Goal: Check status: Check status

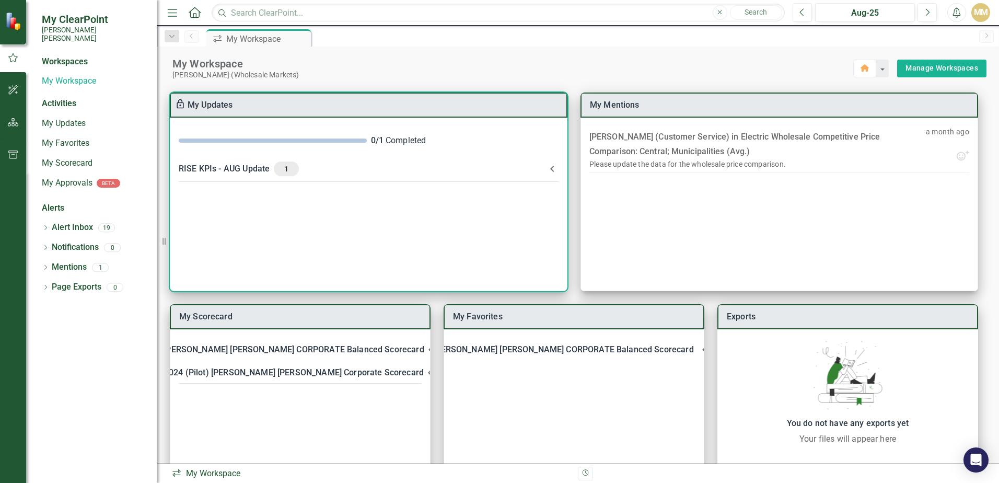
click at [263, 168] on div "RISE KPIs - AUG Update 1" at bounding box center [362, 168] width 367 height 15
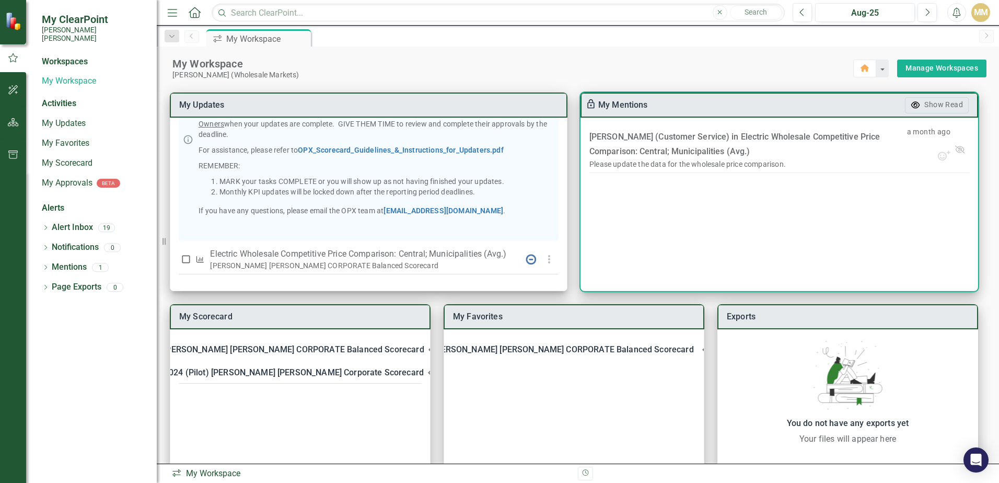
click at [720, 98] on div "Show Read" at bounding box center [810, 105] width 317 height 16
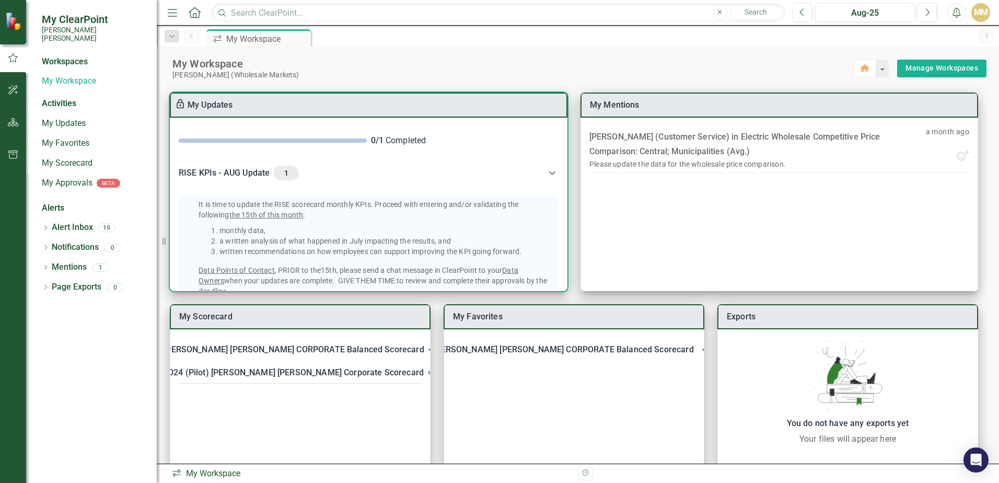
click at [228, 168] on div "RISE KPIs - AUG Update 1" at bounding box center [362, 173] width 367 height 15
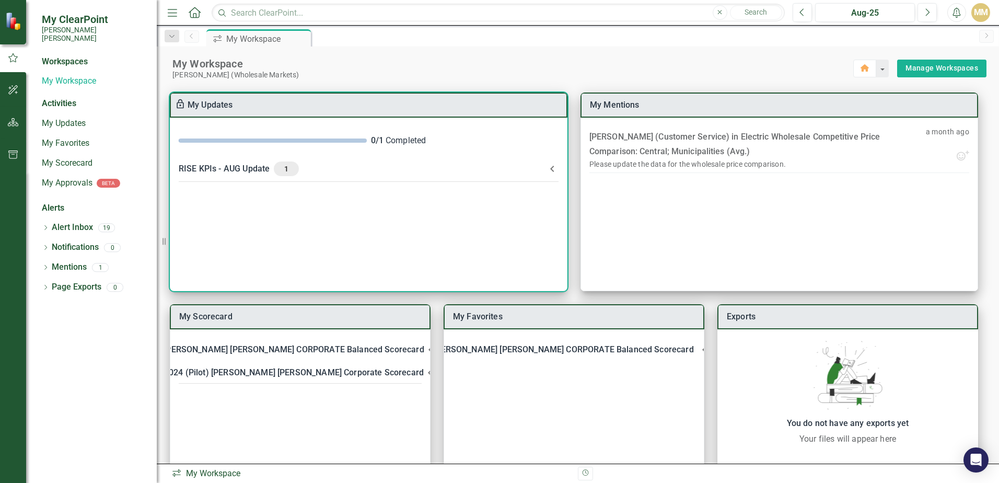
click at [415, 140] on div "0 / 1 Completed" at bounding box center [465, 141] width 188 height 12
click at [268, 147] on div "0 / 1 Completed" at bounding box center [368, 140] width 397 height 29
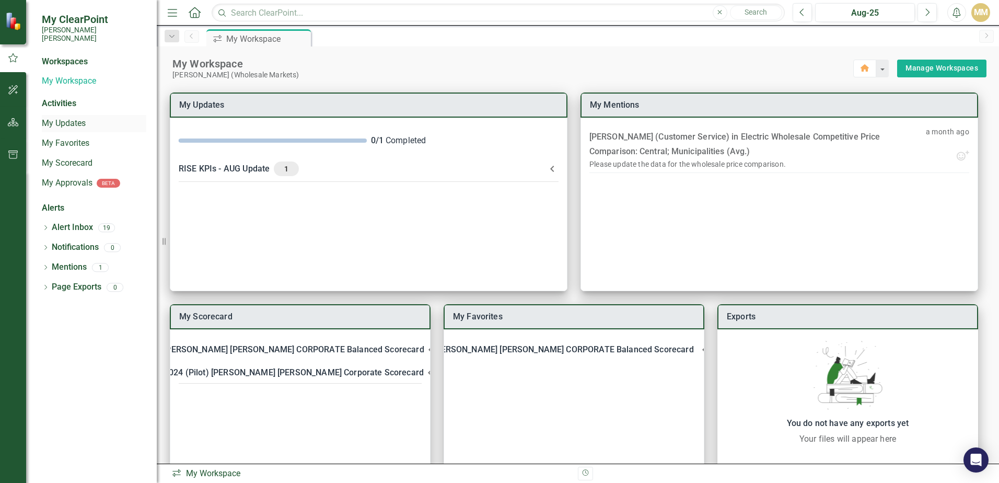
click at [73, 118] on link "My Updates" at bounding box center [94, 124] width 104 height 12
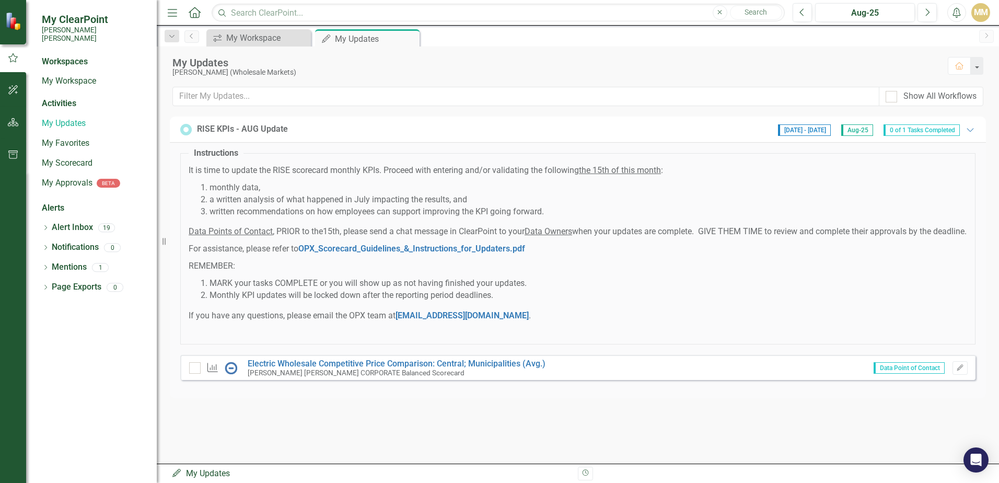
click at [531, 344] on fieldset "Instructions It is time to update the RISE scorecard monthly KPIs. Proceed with…" at bounding box center [577, 245] width 795 height 197
click at [963, 375] on button "Edit" at bounding box center [959, 368] width 15 height 14
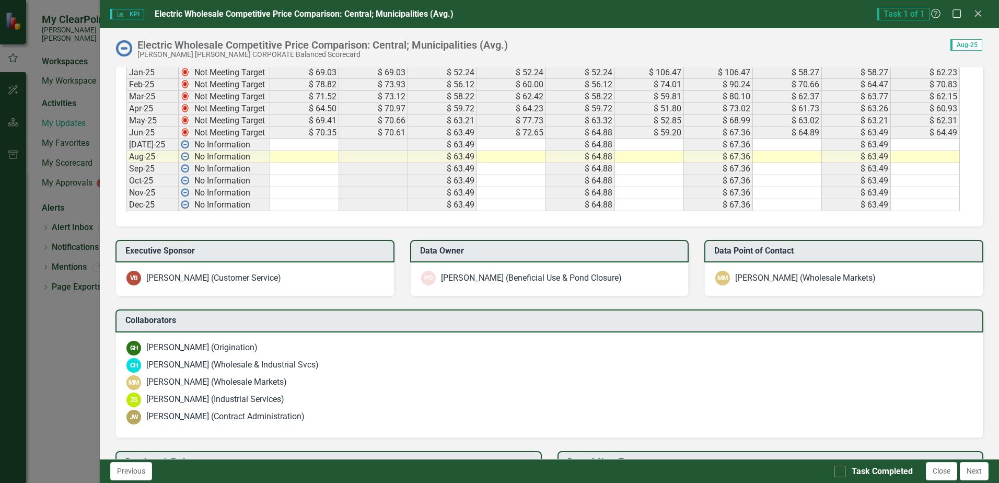
scroll to position [723, 0]
